Goal: Task Accomplishment & Management: Manage account settings

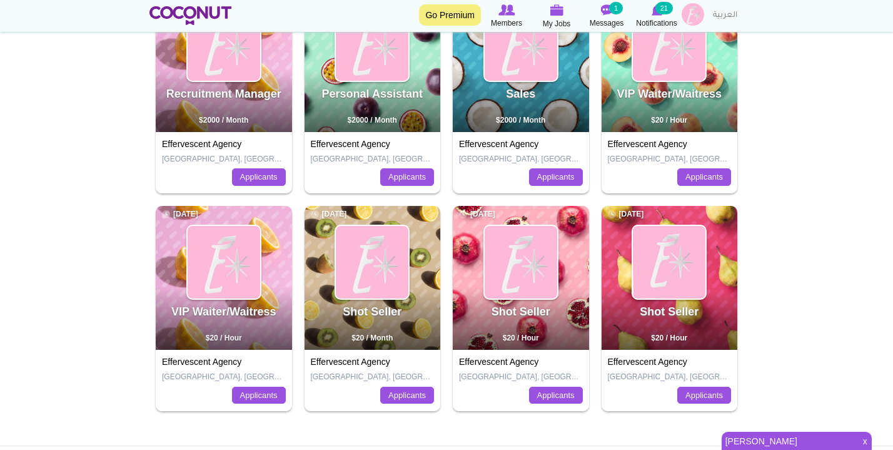
scroll to position [219, 0]
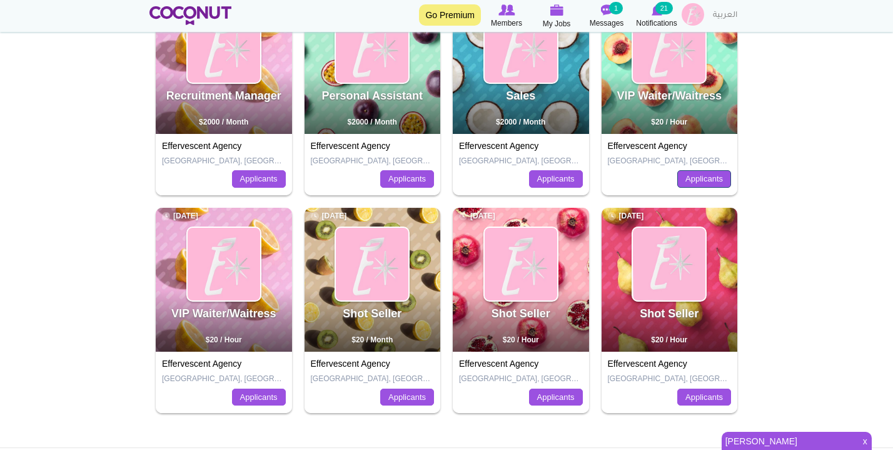
click at [718, 178] on link "Applicants" at bounding box center [704, 179] width 54 height 18
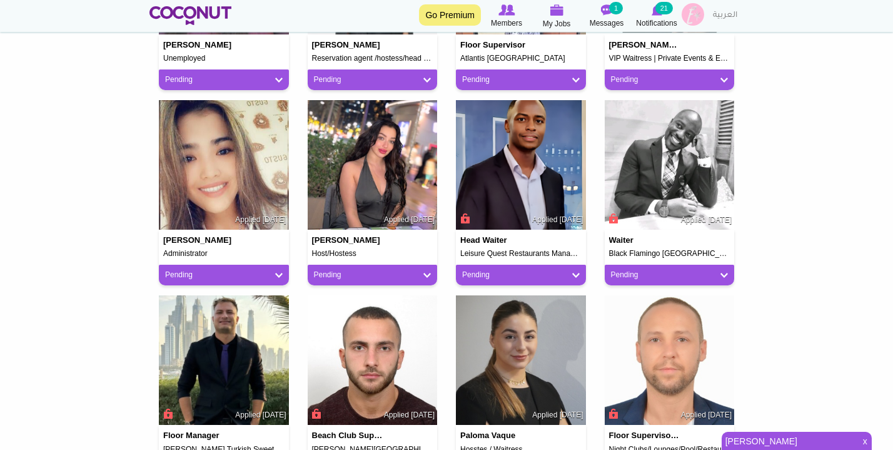
scroll to position [630, 0]
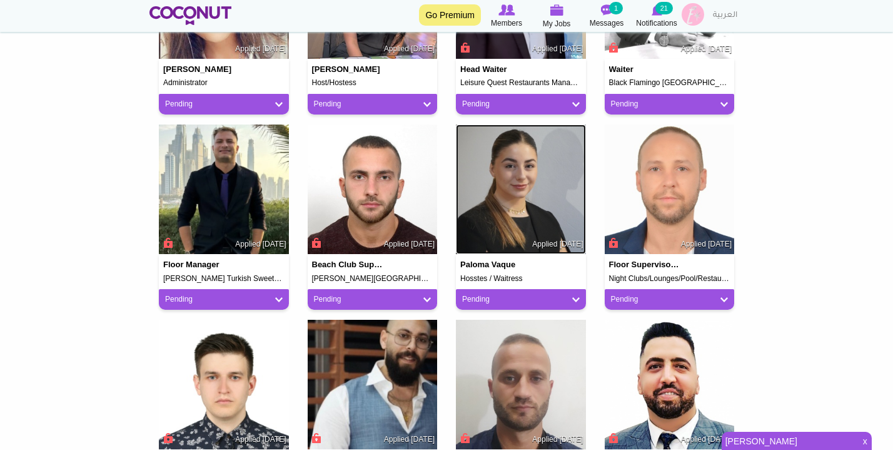
click at [528, 204] on img at bounding box center [521, 189] width 130 height 130
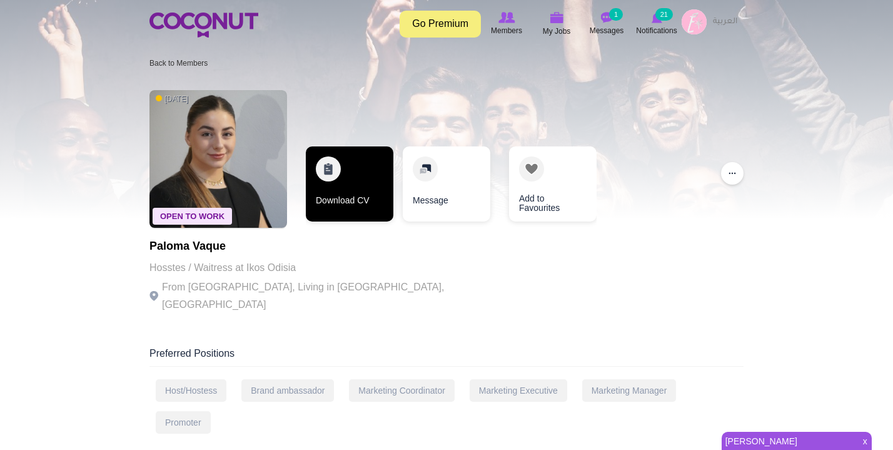
click at [361, 186] on link "Download CV" at bounding box center [350, 183] width 88 height 75
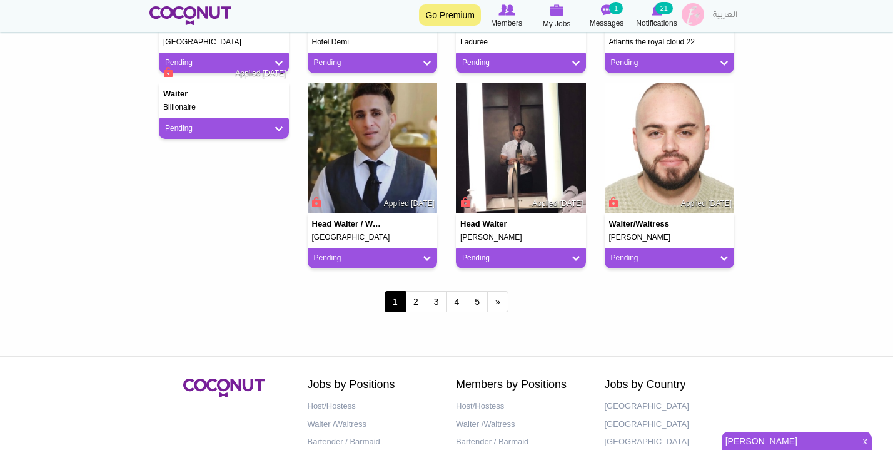
scroll to position [1059, 0]
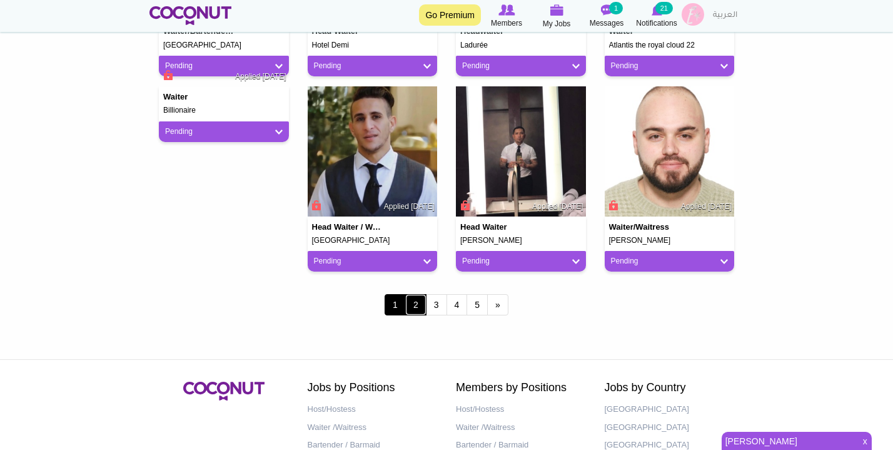
click at [416, 311] on link "2" at bounding box center [415, 304] width 21 height 21
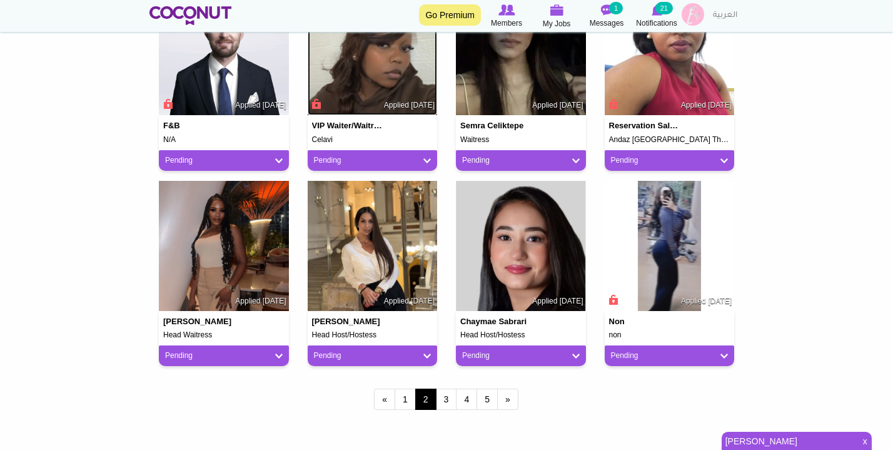
scroll to position [965, 0]
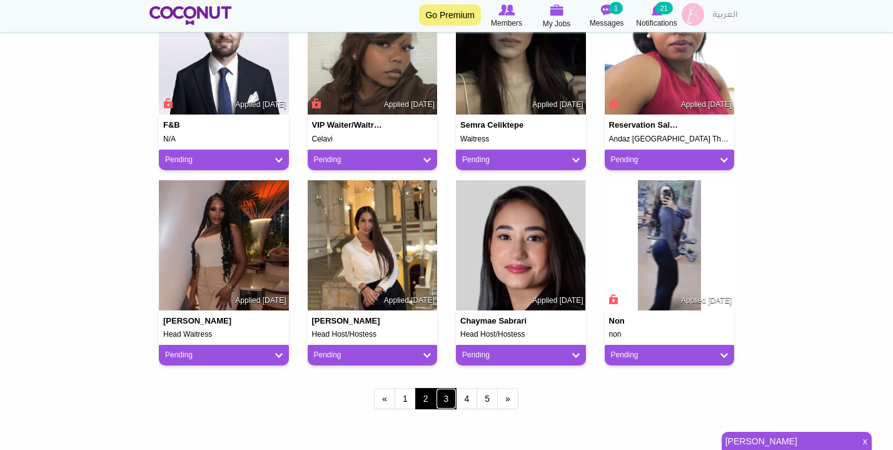
click at [446, 403] on link "3" at bounding box center [446, 398] width 21 height 21
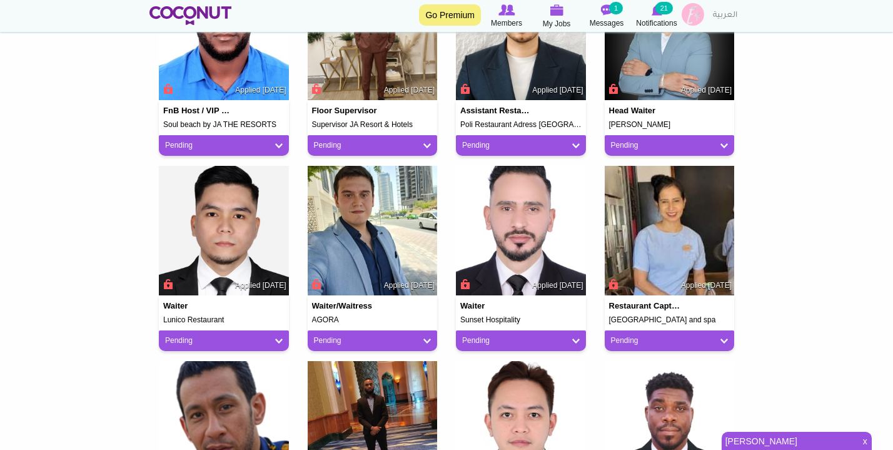
scroll to position [983, 0]
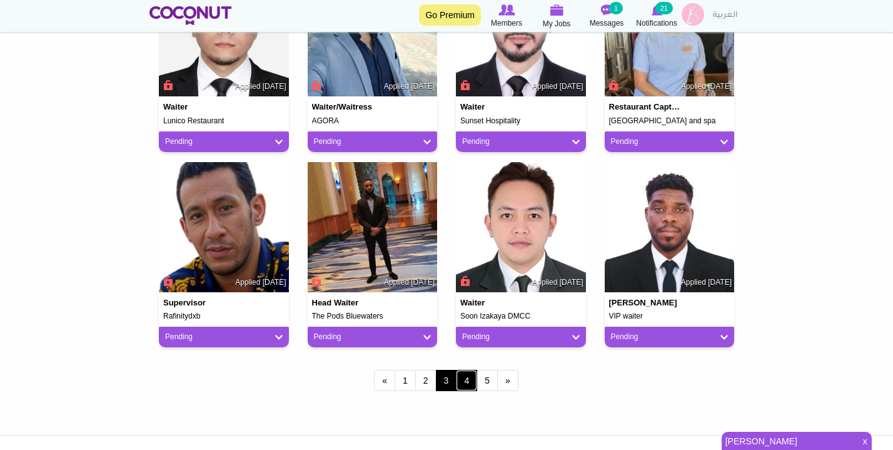
click at [463, 383] on link "4" at bounding box center [466, 380] width 21 height 21
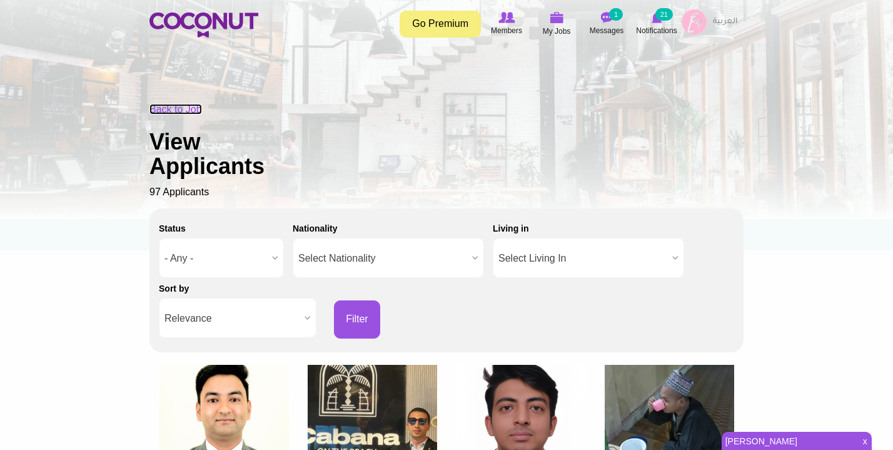
click at [169, 110] on link "Back to Job" at bounding box center [175, 109] width 53 height 11
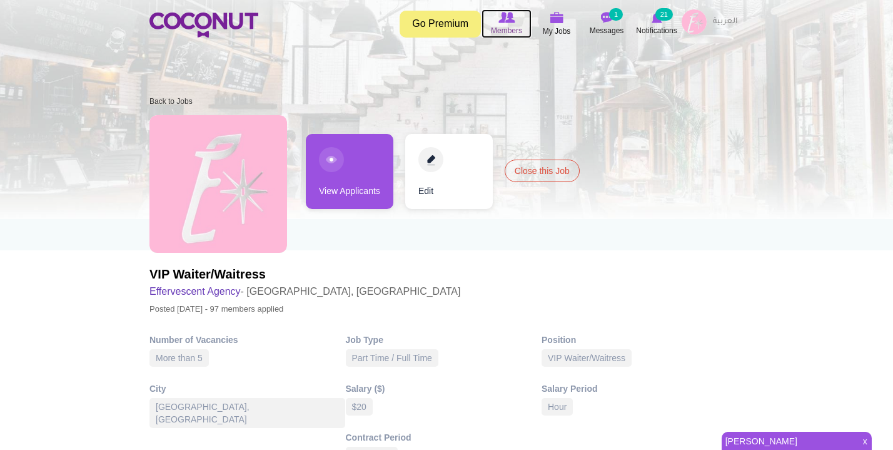
click at [509, 19] on img at bounding box center [506, 17] width 16 height 11
click at [567, 16] on icon at bounding box center [557, 18] width 48 height 14
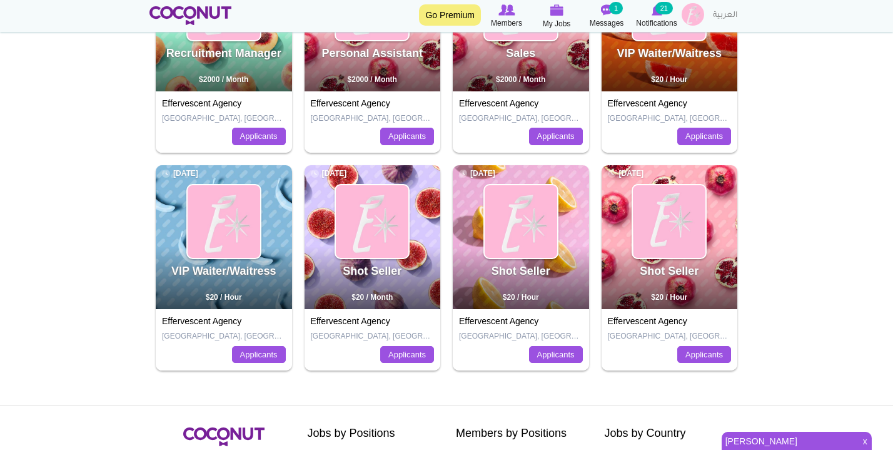
scroll to position [276, 0]
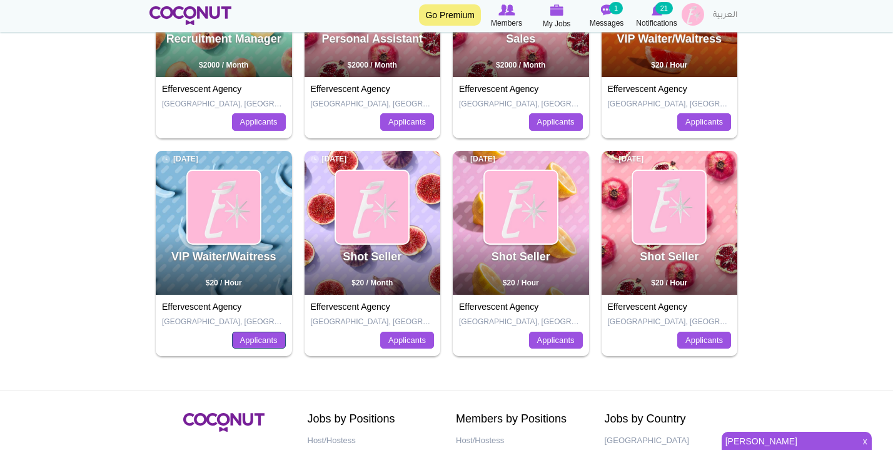
click at [251, 338] on link "Applicants" at bounding box center [259, 340] width 54 height 18
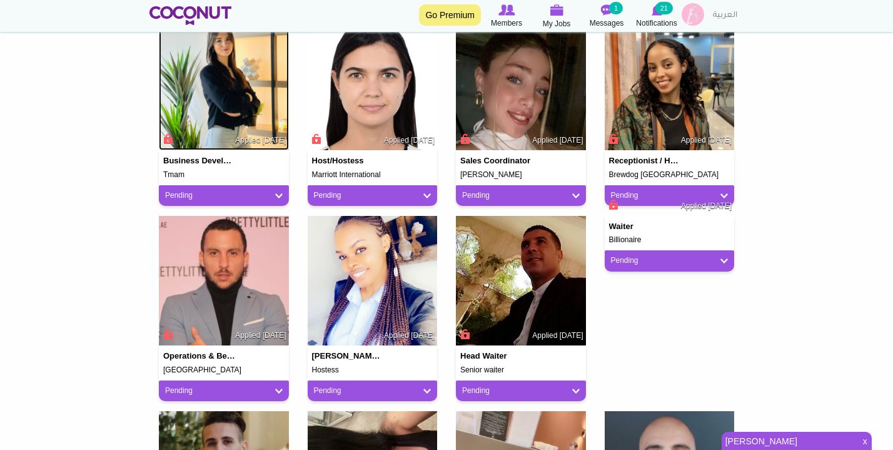
scroll to position [700, 0]
